Goal: Task Accomplishment & Management: Complete application form

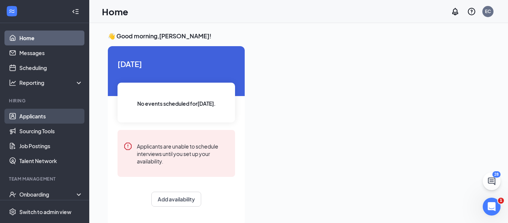
click at [47, 116] on link "Applicants" at bounding box center [51, 116] width 64 height 15
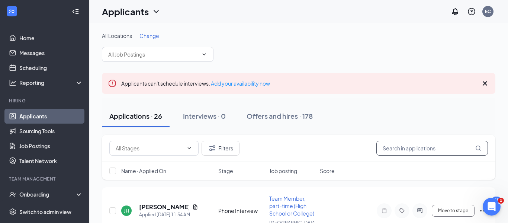
click at [403, 147] on input "text" at bounding box center [433, 148] width 112 height 15
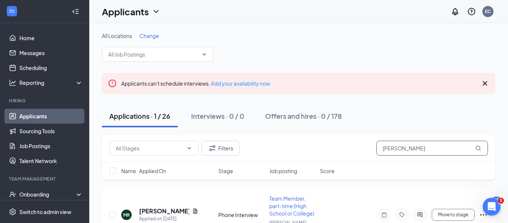
scroll to position [39, 0]
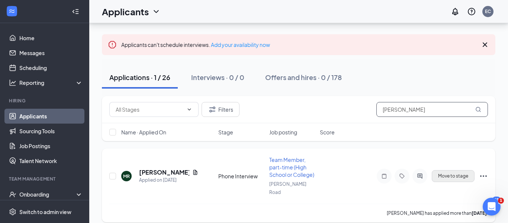
type input "[PERSON_NAME]"
click at [455, 170] on button "Move to stage" at bounding box center [453, 176] width 43 height 12
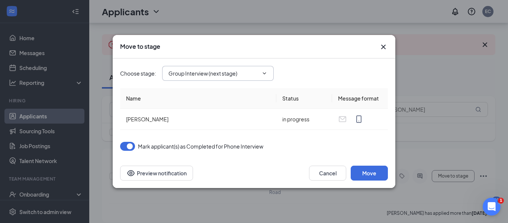
click at [267, 72] on icon "ChevronDown" at bounding box center [265, 73] width 6 height 6
click at [265, 74] on icon "ChevronDown" at bounding box center [264, 73] width 3 height 2
click at [265, 71] on icon "ChevronDown" at bounding box center [265, 73] width 6 height 6
click at [215, 76] on input "Group Interview (next stage)" at bounding box center [214, 73] width 90 height 8
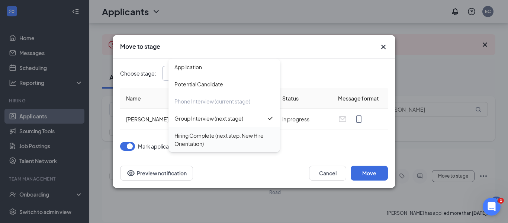
click at [211, 134] on div "Hiring Complete (next step: New Hire Orientation)" at bounding box center [225, 139] width 100 height 16
type input "Hiring Complete (next step: New Hire Orientation)"
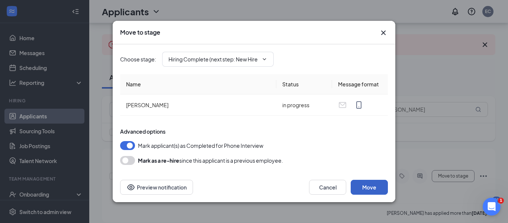
click at [374, 184] on button "Move" at bounding box center [369, 187] width 37 height 15
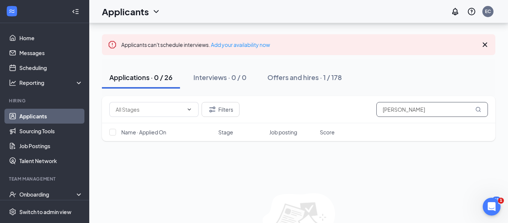
click at [407, 106] on input "[PERSON_NAME]" at bounding box center [433, 109] width 112 height 15
type input "m"
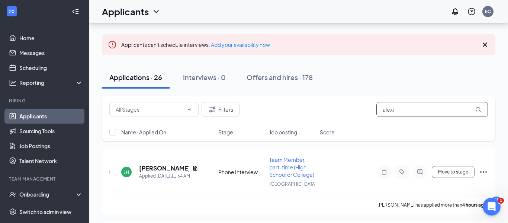
type input "[PERSON_NAME]"
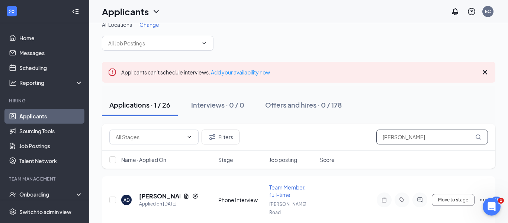
scroll to position [31, 0]
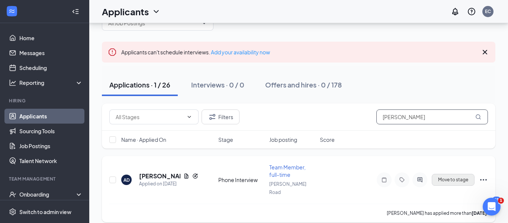
type input "[PERSON_NAME]"
click at [440, 179] on button "Move to stage" at bounding box center [453, 180] width 43 height 12
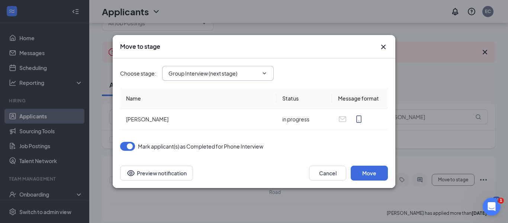
click at [264, 72] on icon "ChevronDown" at bounding box center [265, 73] width 6 height 6
click at [264, 74] on icon "ChevronDown" at bounding box center [265, 73] width 6 height 6
click at [266, 73] on icon "ChevronDown" at bounding box center [264, 73] width 3 height 2
click at [248, 76] on input "Group Interview (next stage)" at bounding box center [214, 73] width 90 height 8
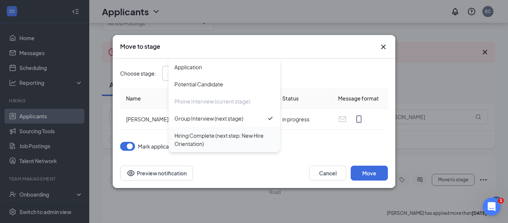
click at [212, 137] on div "Hiring Complete (next step: New Hire Orientation)" at bounding box center [225, 139] width 100 height 16
type input "Hiring Complete (next step: New Hire Orientation)"
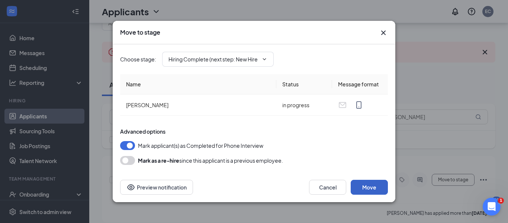
click at [365, 186] on button "Move" at bounding box center [369, 187] width 37 height 15
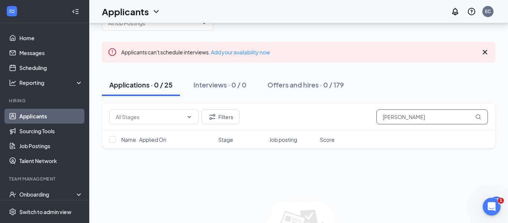
click at [431, 121] on input "[PERSON_NAME]" at bounding box center [433, 116] width 112 height 15
type input "A"
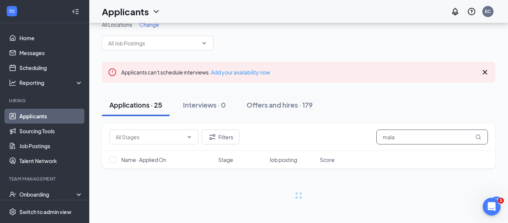
scroll to position [11, 0]
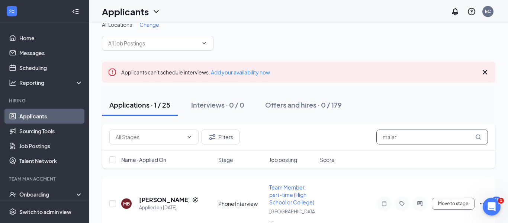
scroll to position [31, 0]
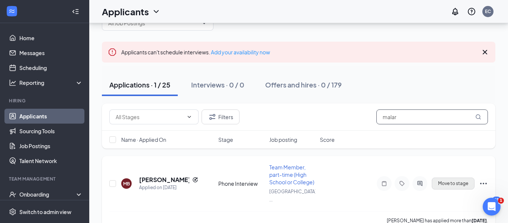
type input "malar"
click at [453, 182] on button "Move to stage" at bounding box center [453, 184] width 43 height 12
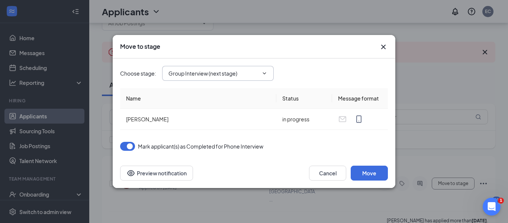
click at [267, 73] on icon "ChevronDown" at bounding box center [265, 73] width 6 height 6
click at [243, 71] on input "Group Interview (next stage)" at bounding box center [214, 73] width 90 height 8
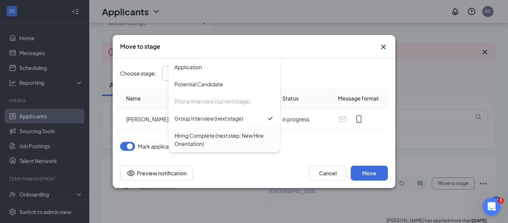
click at [217, 137] on div "Hiring Complete (next step: New Hire Orientation)" at bounding box center [225, 139] width 100 height 16
type input "Hiring Complete (next step: New Hire Orientation)"
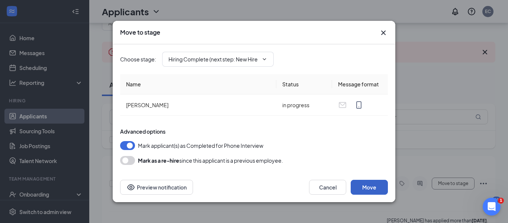
click at [367, 185] on button "Move" at bounding box center [369, 187] width 37 height 15
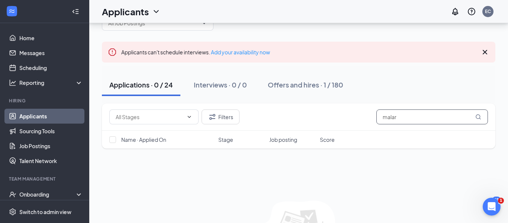
click at [405, 116] on input "malar" at bounding box center [433, 116] width 112 height 15
type input "m"
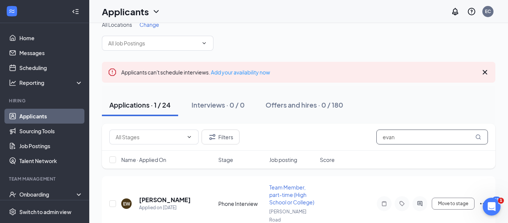
scroll to position [31, 0]
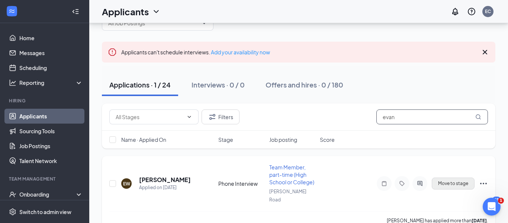
type input "evan"
click at [455, 178] on button "Move to stage" at bounding box center [453, 184] width 43 height 12
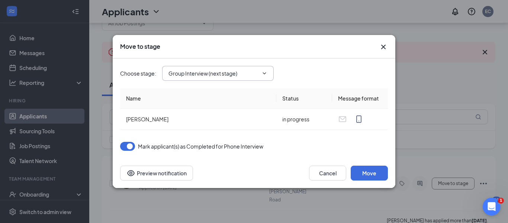
click at [267, 72] on icon "ChevronDown" at bounding box center [265, 73] width 6 height 6
click at [250, 70] on input "Group Interview (next stage)" at bounding box center [214, 73] width 90 height 8
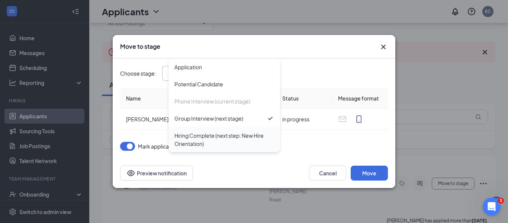
click at [229, 135] on div "Hiring Complete (next step: New Hire Orientation)" at bounding box center [225, 139] width 100 height 16
type input "Hiring Complete (next step: New Hire Orientation)"
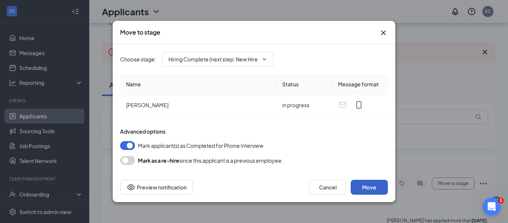
click at [363, 186] on button "Move" at bounding box center [369, 187] width 37 height 15
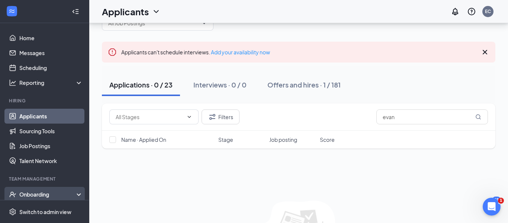
click at [68, 189] on div "Onboarding" at bounding box center [44, 194] width 89 height 15
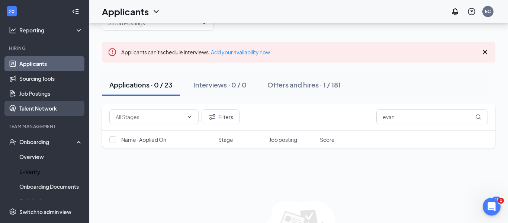
scroll to position [53, 0]
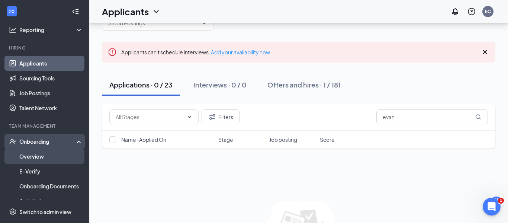
click at [30, 151] on link "Overview" at bounding box center [51, 156] width 64 height 15
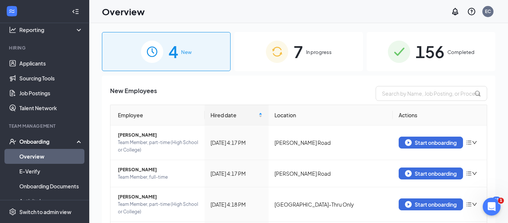
click at [285, 51] on img at bounding box center [277, 52] width 22 height 22
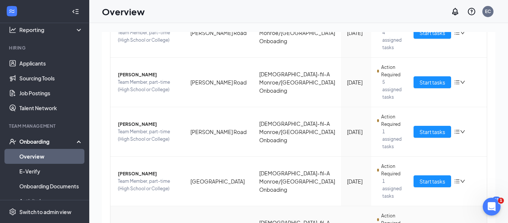
scroll to position [231, 0]
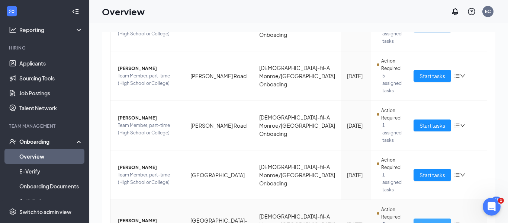
click at [420, 220] on span "Start tasks" at bounding box center [433, 224] width 26 height 8
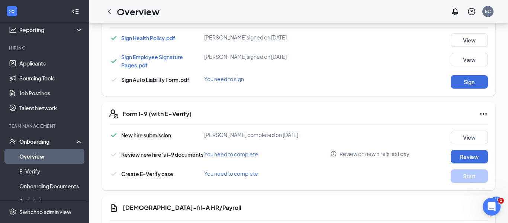
scroll to position [308, 0]
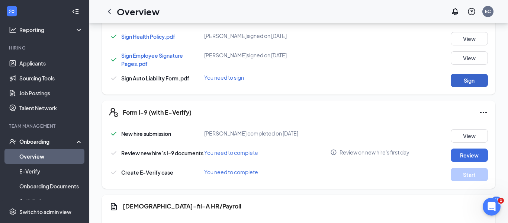
click at [466, 77] on button "Sign" at bounding box center [469, 80] width 37 height 13
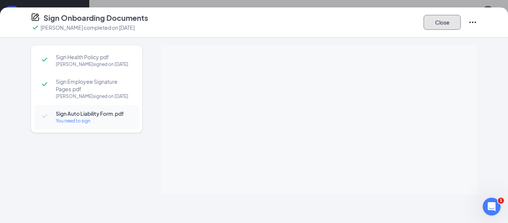
click at [441, 22] on button "Close" at bounding box center [442, 22] width 37 height 15
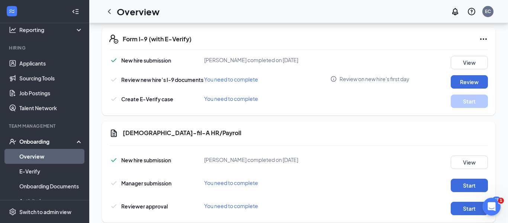
scroll to position [386, 0]
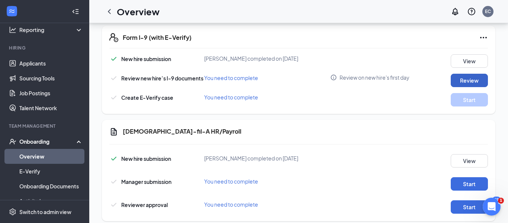
click at [469, 79] on button "Review" at bounding box center [469, 80] width 37 height 13
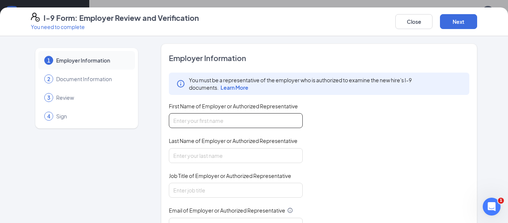
click at [224, 122] on input "First Name of Employer or Authorized Representative" at bounding box center [236, 120] width 134 height 15
type input "[PERSON_NAME]"
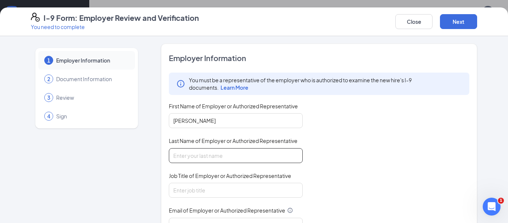
type input "[PERSON_NAME]"
type input "[EMAIL_ADDRESS][DEMOGRAPHIC_DATA][DOMAIN_NAME]"
type input "3183810626"
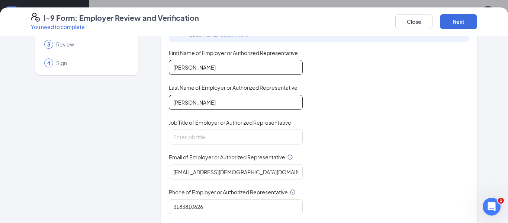
scroll to position [63, 0]
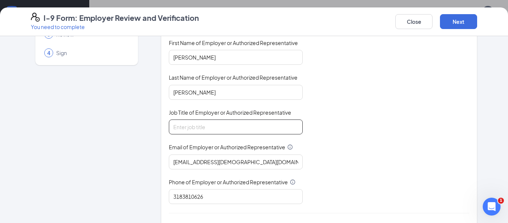
click at [200, 129] on input "Job Title of Employer or Authorized Representative" at bounding box center [236, 126] width 134 height 15
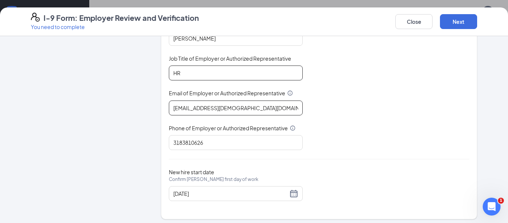
scroll to position [121, 0]
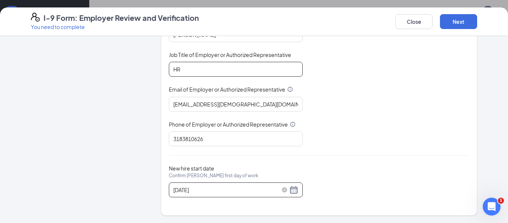
type input "HR"
click at [296, 191] on div "[DATE]" at bounding box center [235, 189] width 125 height 9
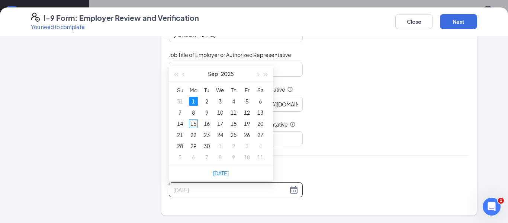
type input "[DATE]"
click at [194, 122] on div "15" at bounding box center [193, 123] width 9 height 9
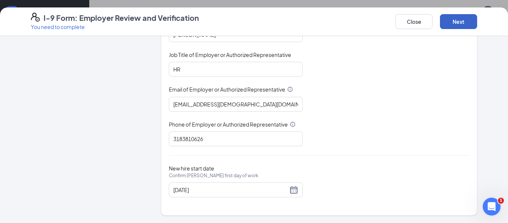
click at [463, 23] on button "Next" at bounding box center [458, 21] width 37 height 15
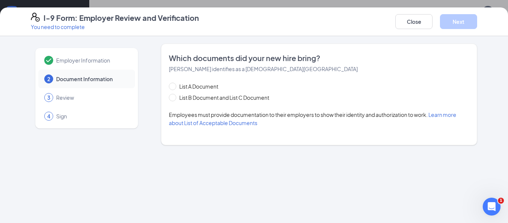
scroll to position [0, 0]
click at [175, 96] on span at bounding box center [172, 97] width 7 height 7
click at [174, 96] on input "List B Document and List C Document" at bounding box center [171, 96] width 5 height 5
radio input "true"
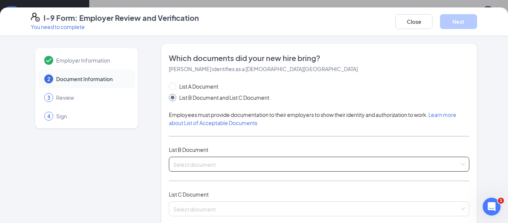
click at [459, 164] on input "search" at bounding box center [316, 162] width 287 height 11
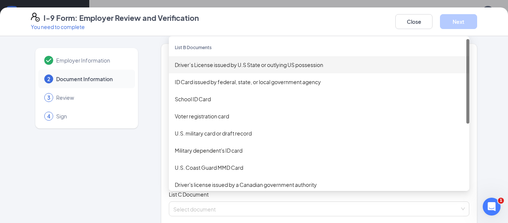
click at [251, 65] on div "Driver’s License issued by U.S State or outlying US possession" at bounding box center [319, 65] width 289 height 8
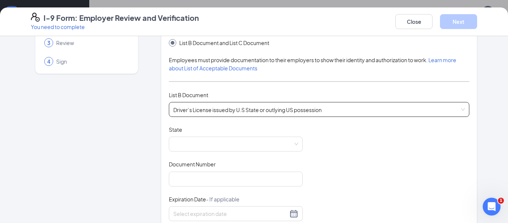
scroll to position [57, 0]
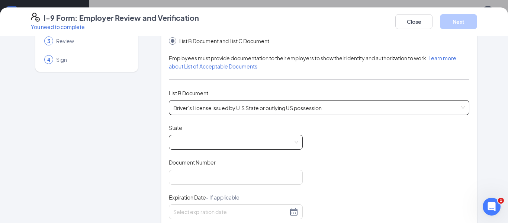
click at [209, 138] on span at bounding box center [235, 142] width 125 height 14
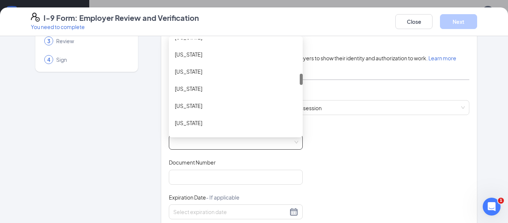
scroll to position [284, 0]
click at [196, 103] on div "[US_STATE]" at bounding box center [236, 106] width 122 height 8
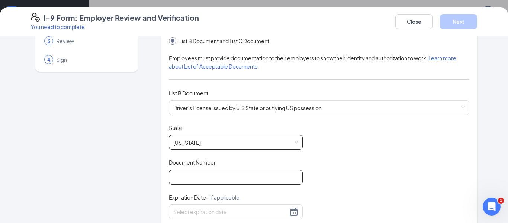
click at [192, 178] on input "Document Number" at bounding box center [236, 177] width 134 height 15
click at [181, 178] on input "Document Number" at bounding box center [236, 177] width 134 height 15
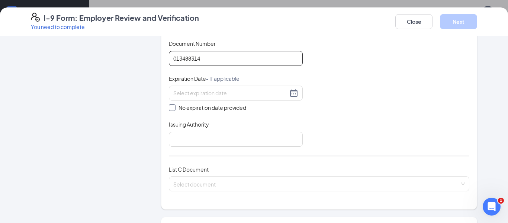
scroll to position [176, 0]
type input "013488314"
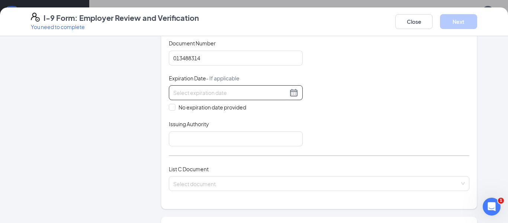
click at [184, 92] on input at bounding box center [230, 93] width 115 height 8
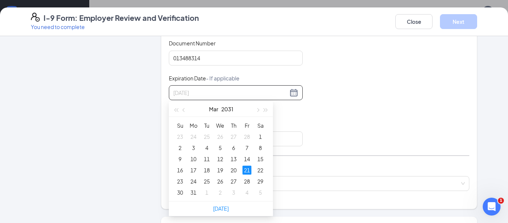
click at [246, 170] on div "21" at bounding box center [247, 170] width 9 height 9
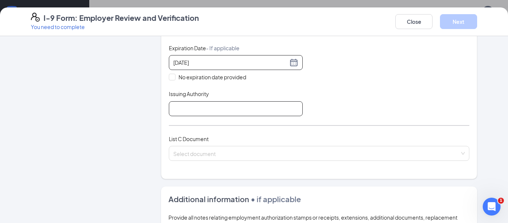
scroll to position [207, 0]
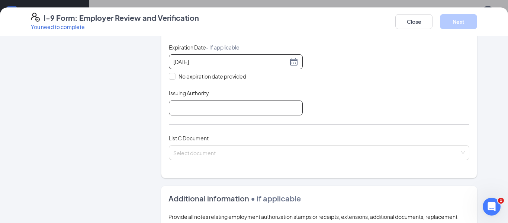
type input "[DATE]"
click at [229, 106] on input "Issuing Authority" at bounding box center [236, 107] width 134 height 15
type input "[US_STATE]"
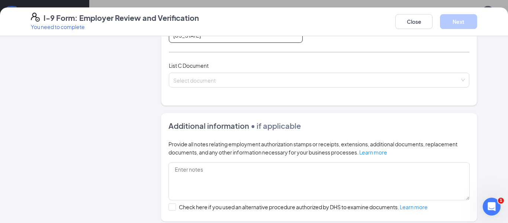
scroll to position [280, 0]
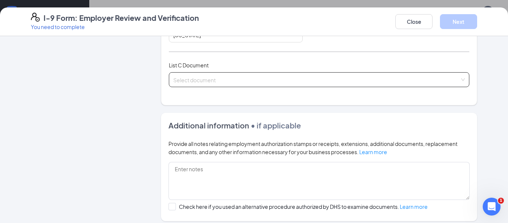
click at [245, 80] on input "search" at bounding box center [316, 78] width 287 height 11
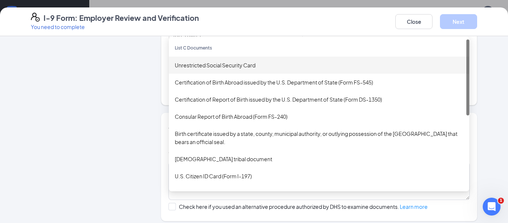
click at [232, 67] on div "Unrestricted Social Security Card" at bounding box center [319, 65] width 289 height 8
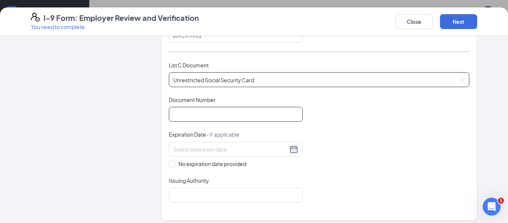
click at [181, 114] on input "Document Number" at bounding box center [236, 114] width 134 height 15
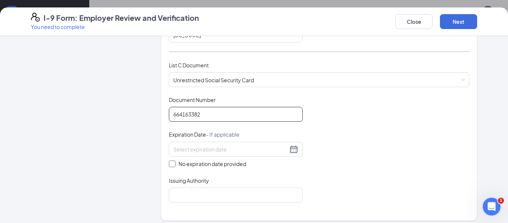
type input "664163382"
click at [171, 165] on input "No expiration date provided" at bounding box center [171, 162] width 5 height 5
checkbox input "true"
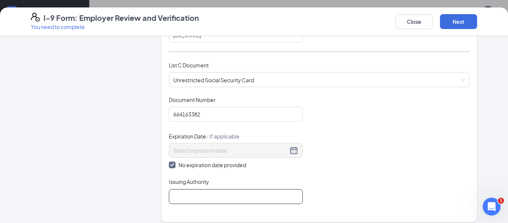
click at [185, 200] on input "Issuing Authority" at bounding box center [236, 196] width 134 height 15
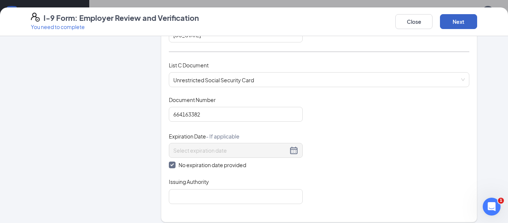
click at [451, 17] on button "Next" at bounding box center [458, 21] width 37 height 15
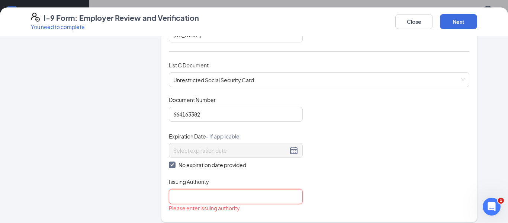
click at [189, 193] on input "Issuing Authority" at bounding box center [236, 196] width 134 height 15
type input "SSA"
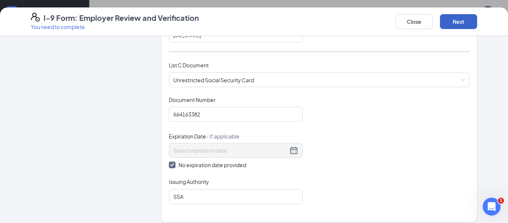
click at [465, 18] on button "Next" at bounding box center [458, 21] width 37 height 15
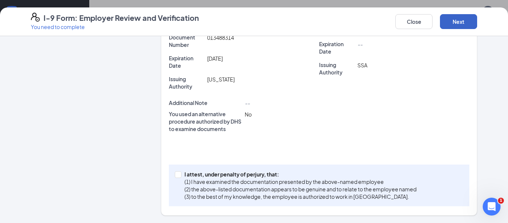
scroll to position [241, 0]
click at [180, 175] on input "I attest, under penalty of [PERSON_NAME], that: (1) I have examined the documen…" at bounding box center [177, 173] width 5 height 5
checkbox input "true"
click at [465, 19] on button "Next" at bounding box center [458, 21] width 37 height 15
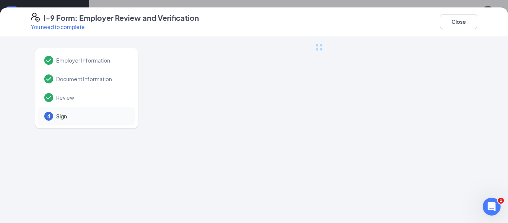
scroll to position [0, 0]
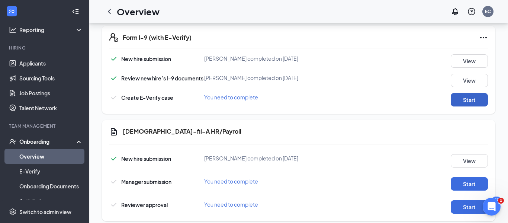
click at [478, 97] on button "Start" at bounding box center [469, 99] width 37 height 13
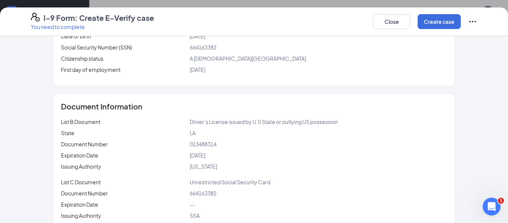
scroll to position [145, 0]
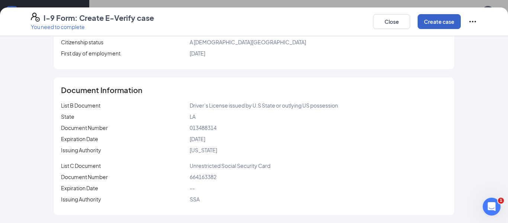
click at [435, 22] on button "Create case" at bounding box center [439, 21] width 43 height 15
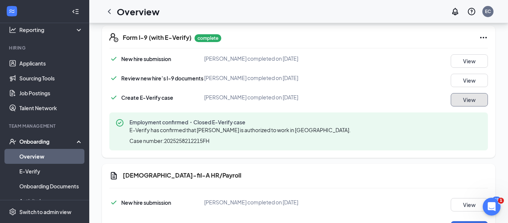
scroll to position [443, 0]
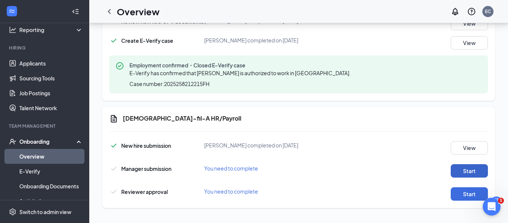
click at [459, 170] on button "Start" at bounding box center [469, 170] width 37 height 13
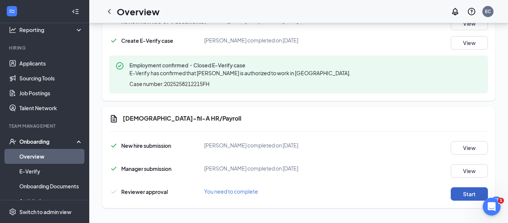
click at [464, 194] on button "Start" at bounding box center [469, 193] width 37 height 13
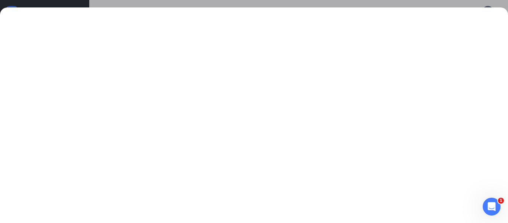
click at [419, 13] on div at bounding box center [254, 115] width 508 height 216
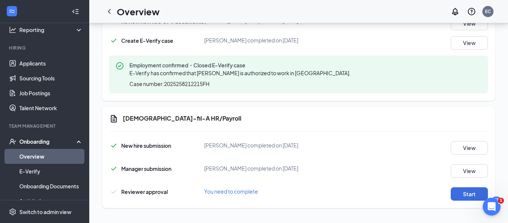
click at [34, 158] on link "Overview" at bounding box center [51, 156] width 64 height 15
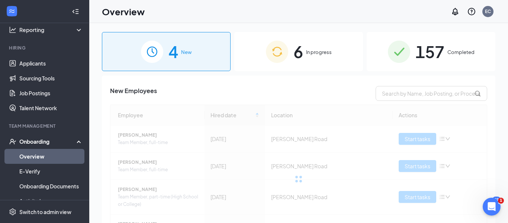
click at [194, 55] on div "4 New" at bounding box center [166, 51] width 129 height 39
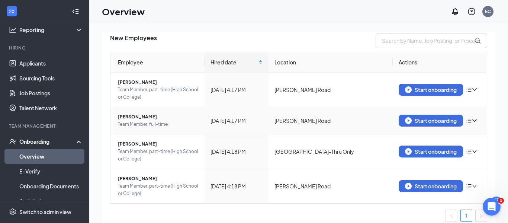
scroll to position [59, 0]
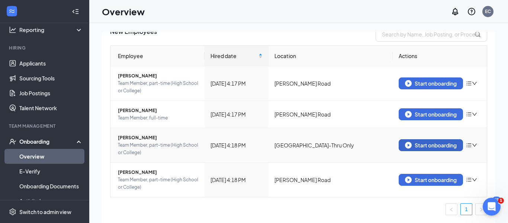
click at [411, 145] on img "button" at bounding box center [408, 145] width 7 height 7
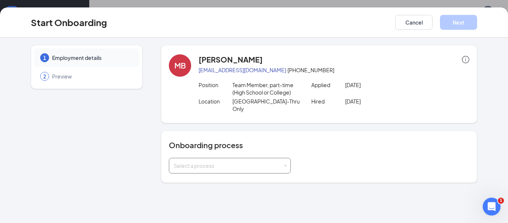
click at [263, 163] on div "Select a process" at bounding box center [228, 165] width 109 height 7
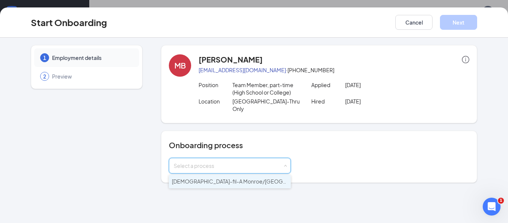
click at [249, 182] on span "[DEMOGRAPHIC_DATA]-fil-A Monroe/[GEOGRAPHIC_DATA] Onboading" at bounding box center [260, 181] width 176 height 7
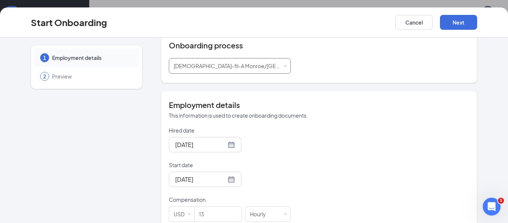
scroll to position [115, 0]
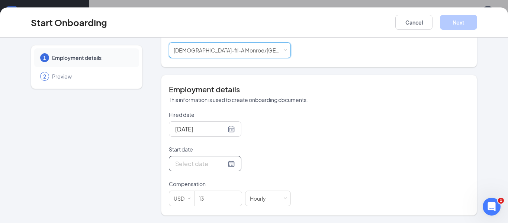
click at [231, 166] on div at bounding box center [205, 163] width 60 height 9
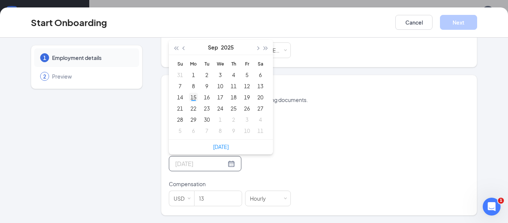
type input "[DATE]"
click at [196, 98] on div "15" at bounding box center [193, 97] width 9 height 9
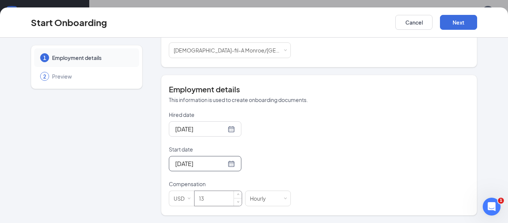
click at [209, 200] on input "13" at bounding box center [218, 198] width 47 height 15
type input "1"
type input "9"
click at [452, 19] on button "Next" at bounding box center [458, 22] width 37 height 15
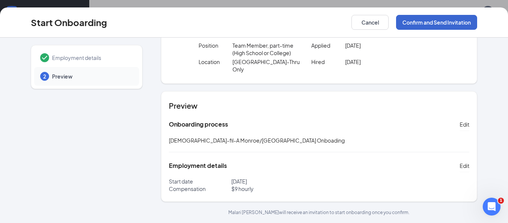
scroll to position [39, 0]
click at [424, 20] on button "Confirm and Send Invitation" at bounding box center [436, 22] width 81 height 15
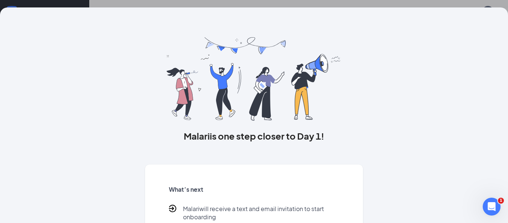
scroll to position [73, 0]
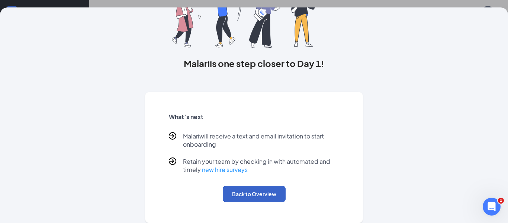
click at [252, 195] on button "Back to Overview" at bounding box center [254, 194] width 63 height 16
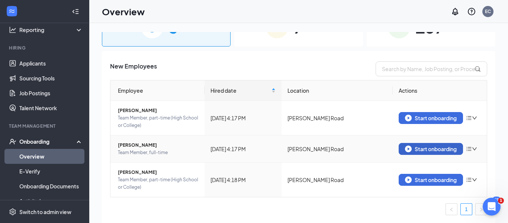
click at [427, 146] on div "Start onboarding" at bounding box center [431, 149] width 52 height 7
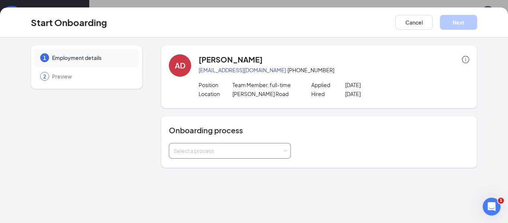
click at [258, 147] on div "Select a process" at bounding box center [228, 150] width 109 height 7
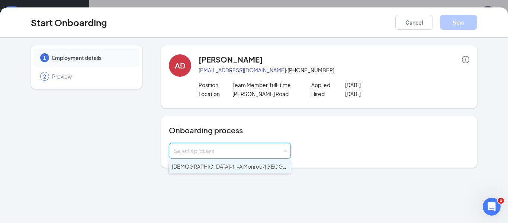
click at [266, 167] on span "[DEMOGRAPHIC_DATA]-fil-A Monroe/[GEOGRAPHIC_DATA] Onboading" at bounding box center [260, 166] width 176 height 7
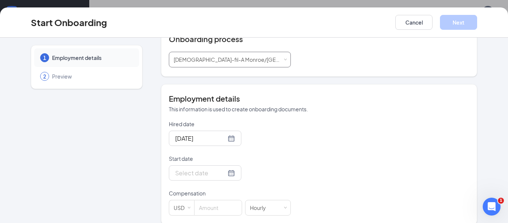
scroll to position [100, 0]
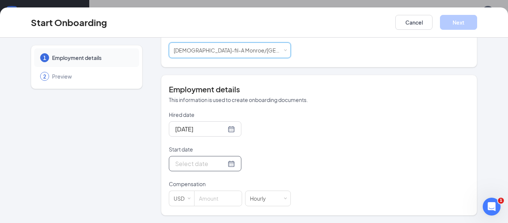
click at [229, 162] on div at bounding box center [205, 163] width 60 height 9
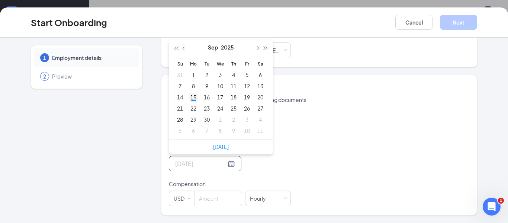
type input "[DATE]"
click at [194, 94] on div "15" at bounding box center [193, 97] width 9 height 9
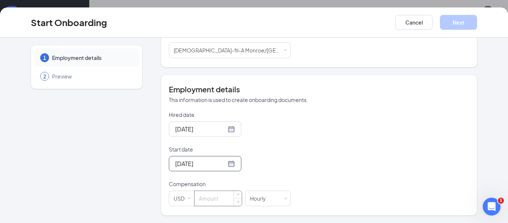
click at [203, 199] on input at bounding box center [218, 198] width 47 height 15
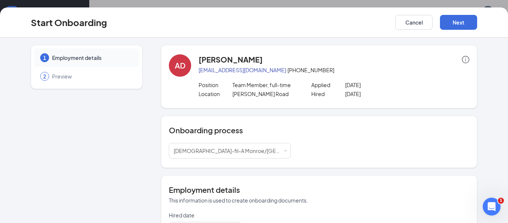
scroll to position [1, 0]
type input "15"
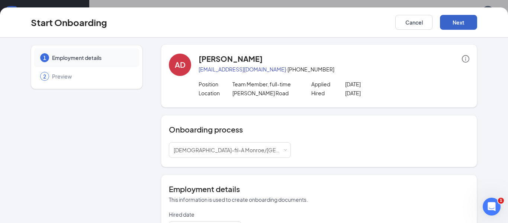
click at [464, 19] on button "Next" at bounding box center [458, 22] width 37 height 15
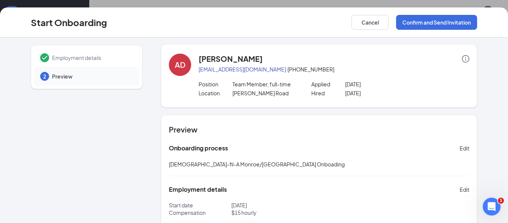
scroll to position [25, 0]
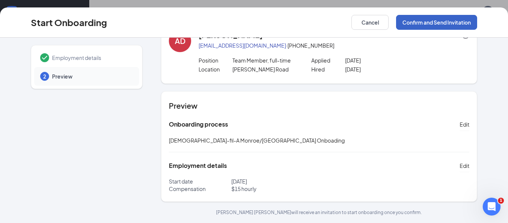
click at [425, 21] on button "Confirm and Send Invitation" at bounding box center [436, 22] width 81 height 15
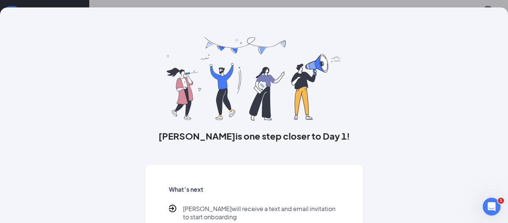
scroll to position [73, 0]
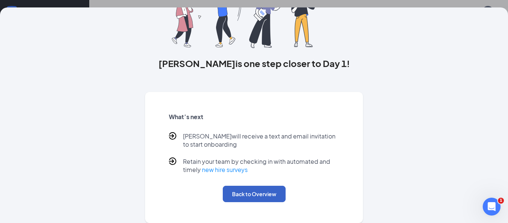
click at [248, 194] on button "Back to Overview" at bounding box center [254, 194] width 63 height 16
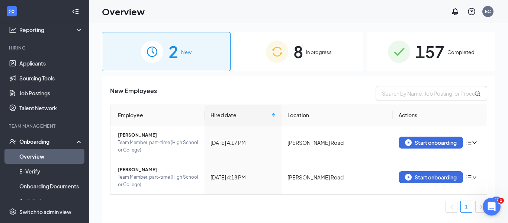
scroll to position [0, 0]
click at [420, 140] on div "Start onboarding" at bounding box center [431, 142] width 52 height 7
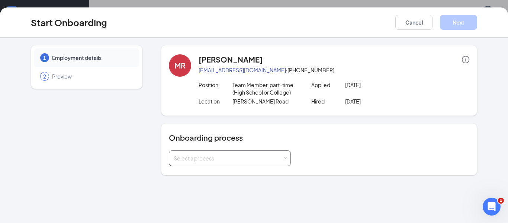
click at [283, 157] on div "Select a process" at bounding box center [230, 158] width 112 height 15
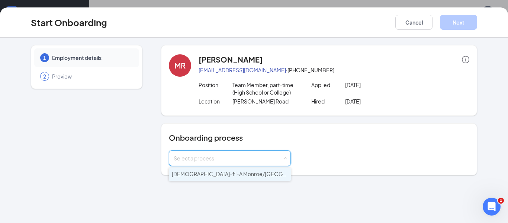
click at [240, 173] on span "[DEMOGRAPHIC_DATA]-fil-A Monroe/[GEOGRAPHIC_DATA] Onboading" at bounding box center [260, 173] width 176 height 7
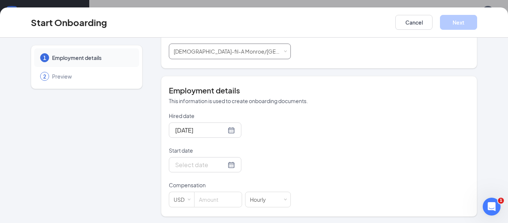
scroll to position [108, 0]
click at [232, 164] on div at bounding box center [205, 163] width 60 height 9
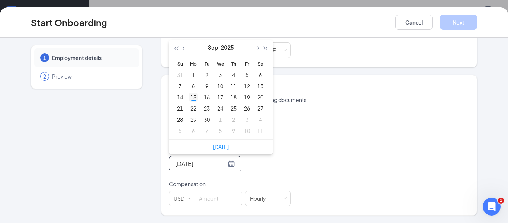
type input "[DATE]"
click at [194, 98] on div "15" at bounding box center [193, 97] width 9 height 9
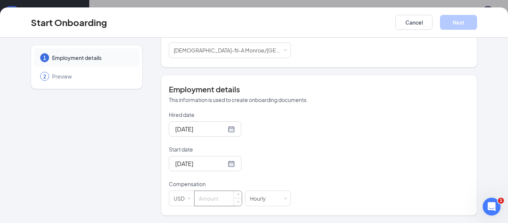
click at [211, 201] on input at bounding box center [218, 198] width 47 height 15
type input "9"
click at [459, 27] on button "Next" at bounding box center [458, 22] width 37 height 15
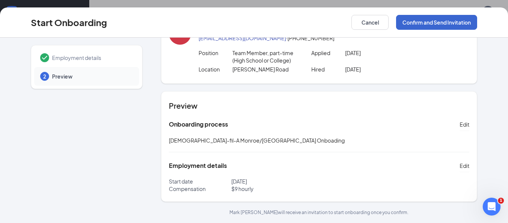
scroll to position [32, 0]
click at [454, 26] on button "Confirm and Send Invitation" at bounding box center [436, 22] width 81 height 15
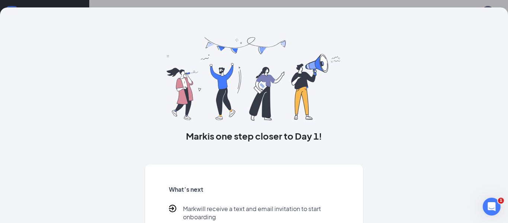
scroll to position [73, 0]
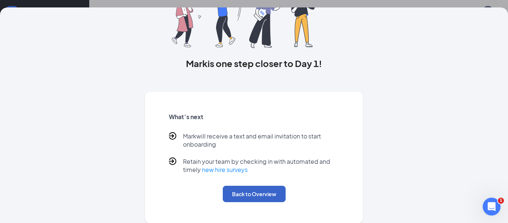
click at [242, 189] on button "Back to Overview" at bounding box center [254, 194] width 63 height 16
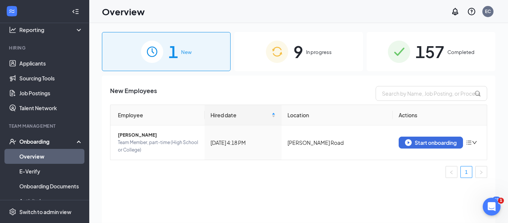
scroll to position [0, 0]
click at [412, 146] on button "Start onboarding" at bounding box center [431, 143] width 64 height 12
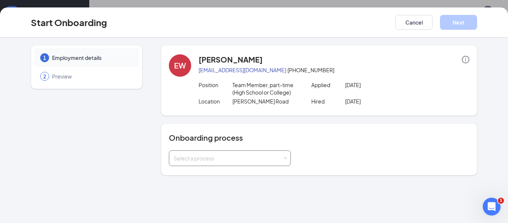
click at [281, 159] on div "Select a process" at bounding box center [228, 157] width 109 height 7
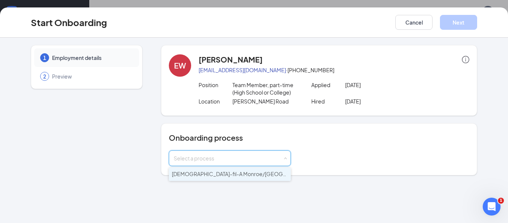
click at [214, 177] on span "[DEMOGRAPHIC_DATA]-fil-A Monroe/[GEOGRAPHIC_DATA] Onboading" at bounding box center [260, 173] width 176 height 7
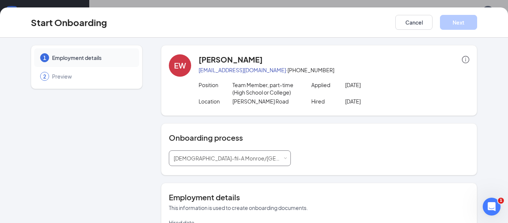
scroll to position [108, 0]
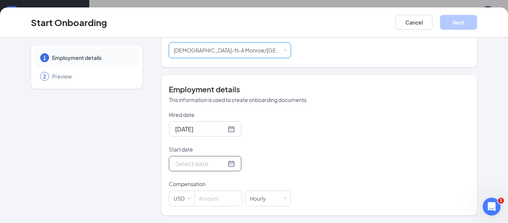
click at [231, 162] on div at bounding box center [205, 163] width 60 height 9
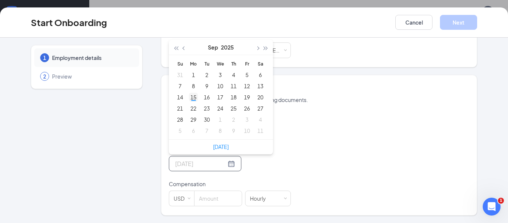
type input "[DATE]"
click at [194, 97] on div "15" at bounding box center [193, 97] width 9 height 9
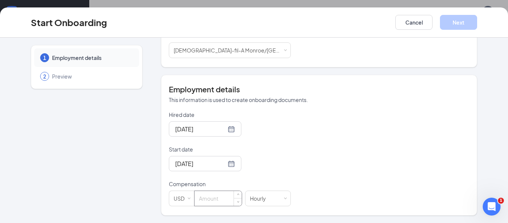
click at [202, 198] on input at bounding box center [218, 198] width 47 height 15
type input "11"
click at [454, 21] on button "Next" at bounding box center [458, 22] width 37 height 15
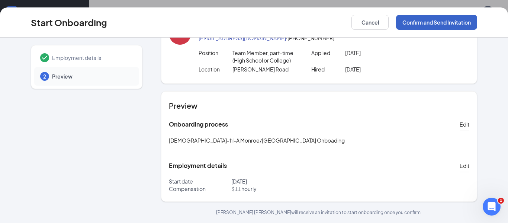
click at [453, 21] on button "Confirm and Send Invitation" at bounding box center [436, 22] width 81 height 15
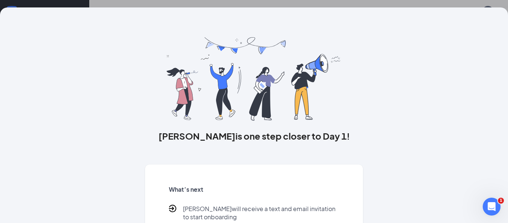
scroll to position [73, 0]
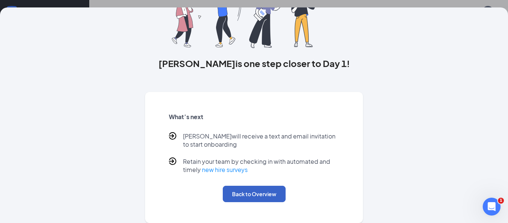
click at [258, 192] on button "Back to Overview" at bounding box center [254, 194] width 63 height 16
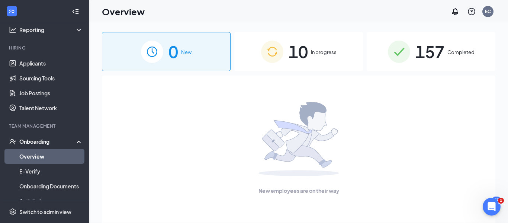
scroll to position [0, 0]
